Goal: Task Accomplishment & Management: Manage account settings

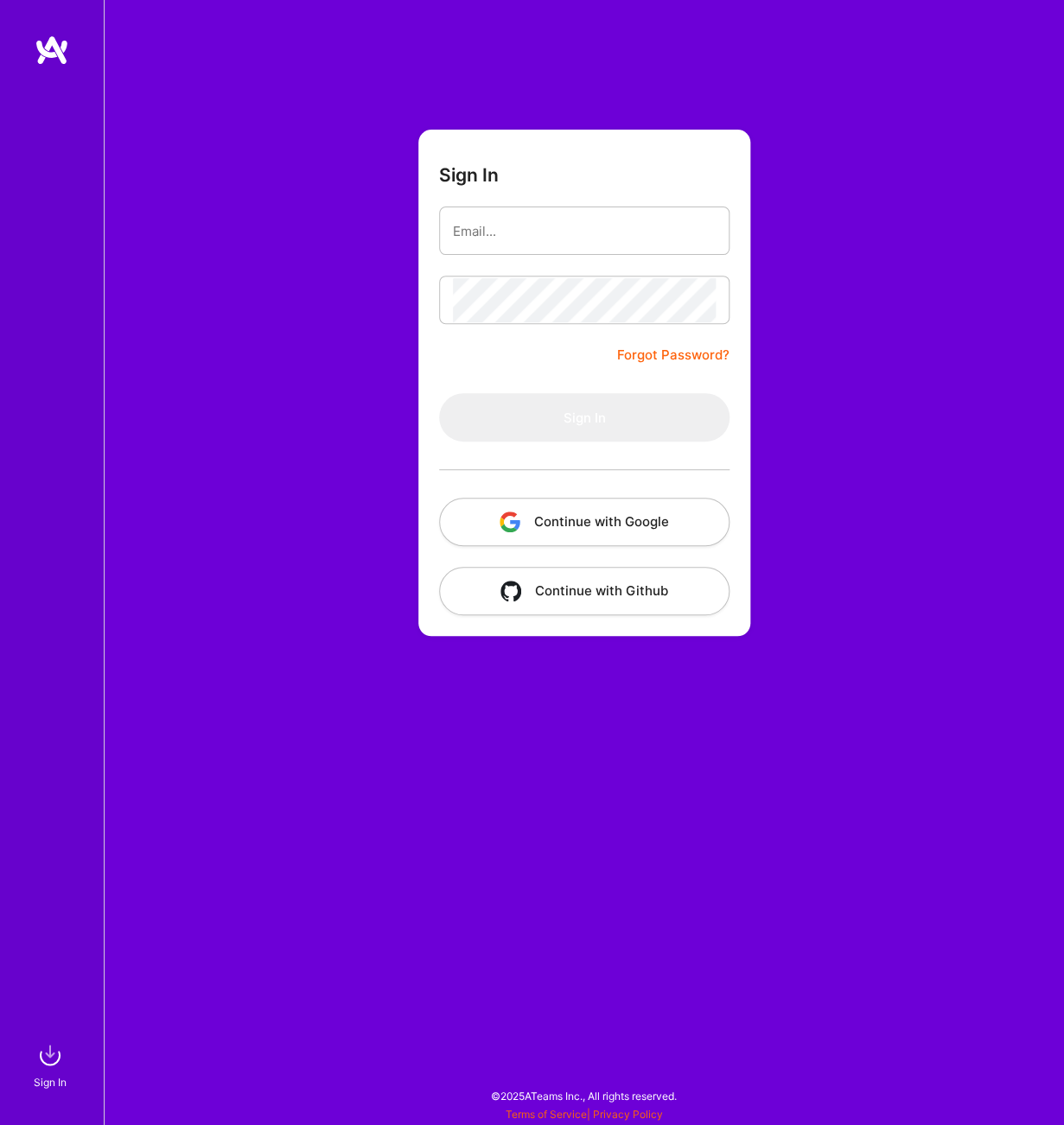
click at [93, 419] on div at bounding box center [52, 536] width 103 height 1003
click at [525, 235] on input "email" at bounding box center [585, 231] width 263 height 44
paste input "W:C4jujCLPmekm7U.CUcFTFN23aM37xcx/RyDk.f"
type input "[PERSON_NAME][EMAIL_ADDRESS]:C4jujCLPmekm7U.CUcFTFN23aM37xcx/RyDk.f"
click at [571, 226] on input "email" at bounding box center [585, 231] width 263 height 44
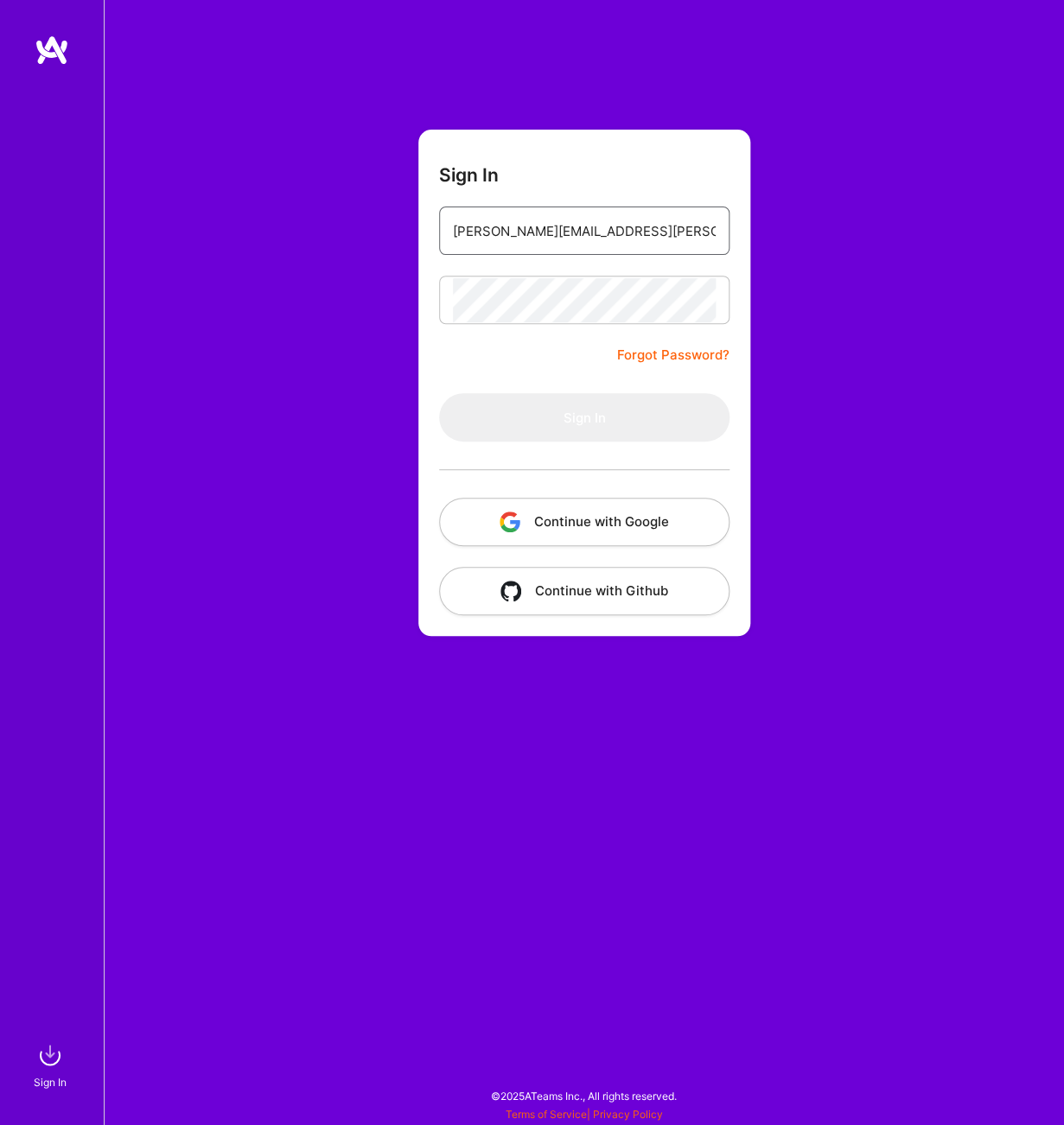
type input "[PERSON_NAME][EMAIL_ADDRESS][PERSON_NAME][DOMAIN_NAME]"
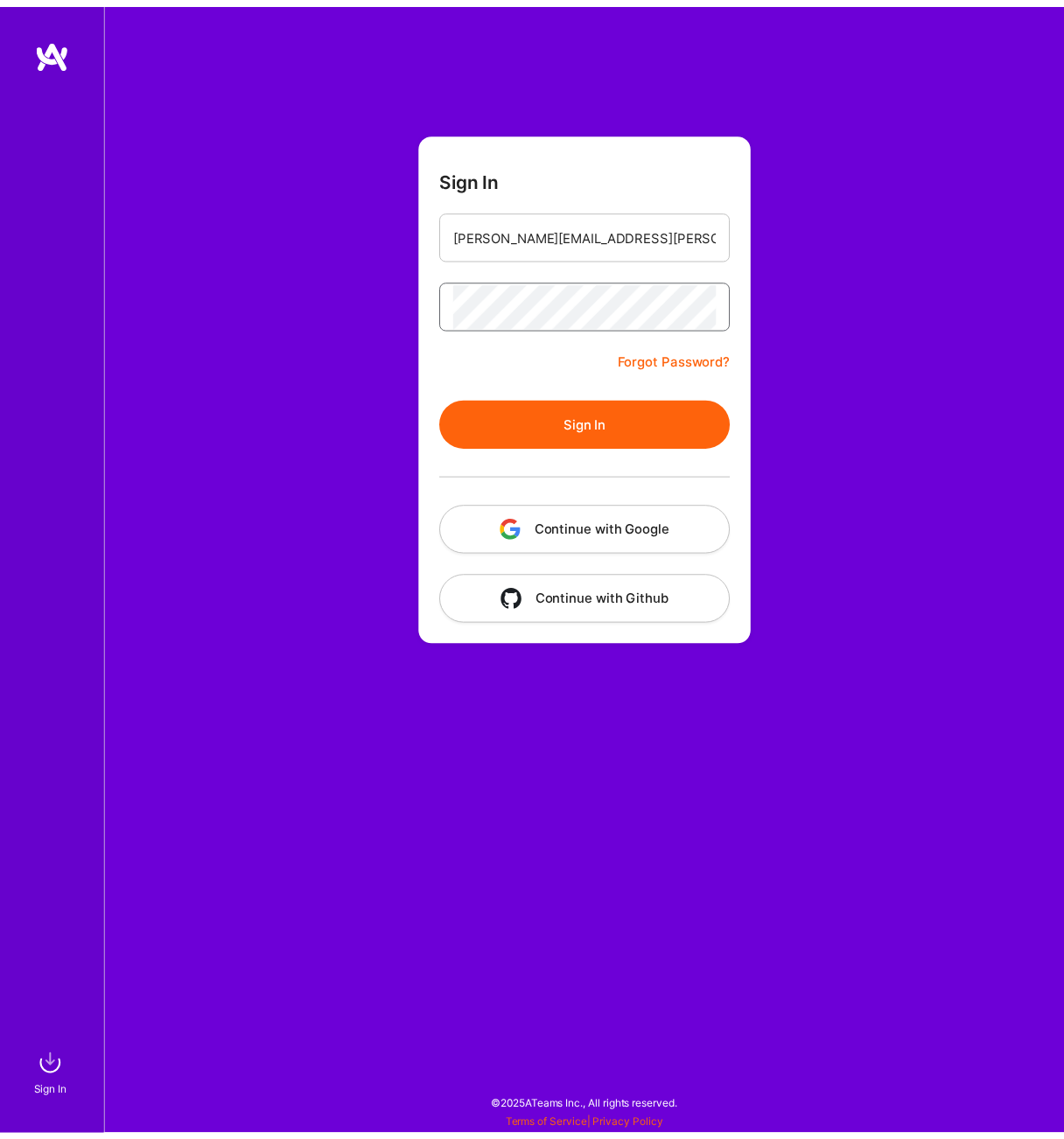
scroll to position [0, 29]
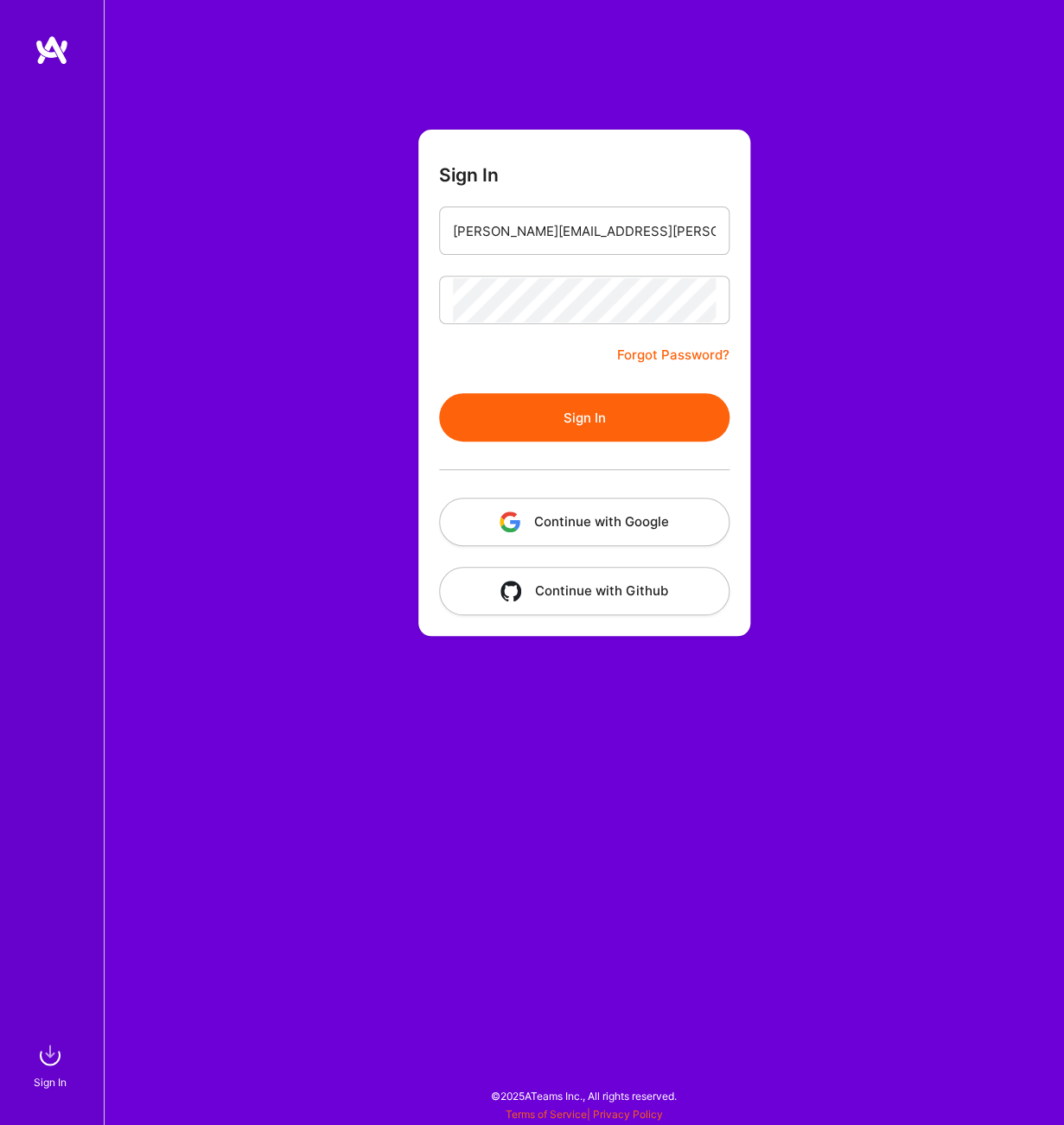
click at [566, 406] on button "Sign In" at bounding box center [585, 418] width 290 height 49
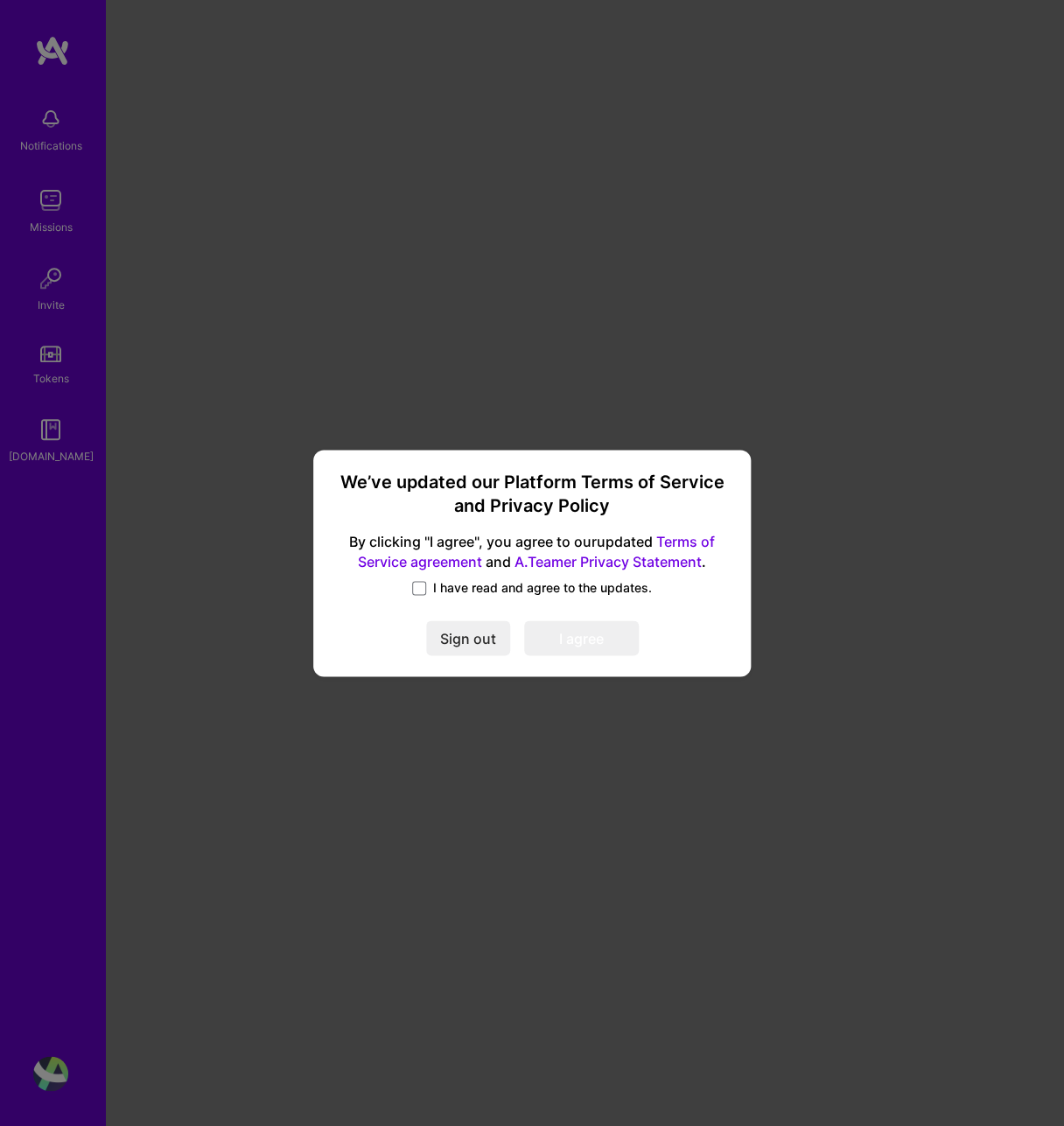
click at [408, 572] on span "By clicking "I agree", you agree to our updated Terms of Service agreement and …" at bounding box center [532, 552] width 395 height 40
click at [422, 584] on span at bounding box center [419, 588] width 14 height 14
click at [0, 0] on input "I have read and agree to the updates." at bounding box center [0, 0] width 0 height 0
click at [574, 633] on button "I agree" at bounding box center [581, 638] width 114 height 35
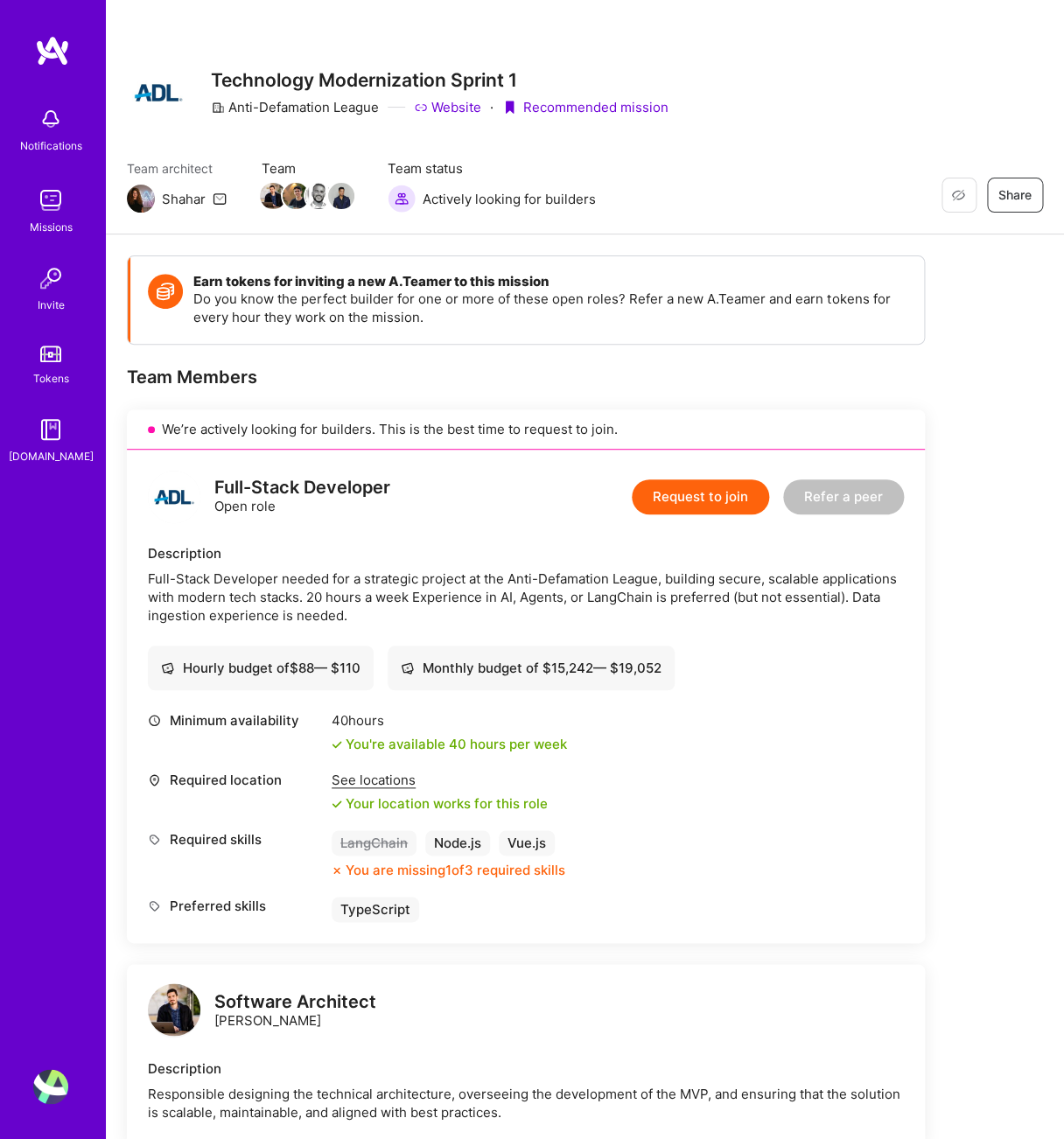
click at [354, 378] on div "Team Members" at bounding box center [526, 377] width 798 height 23
click at [44, 206] on img at bounding box center [50, 199] width 35 height 35
